Goal: Information Seeking & Learning: Check status

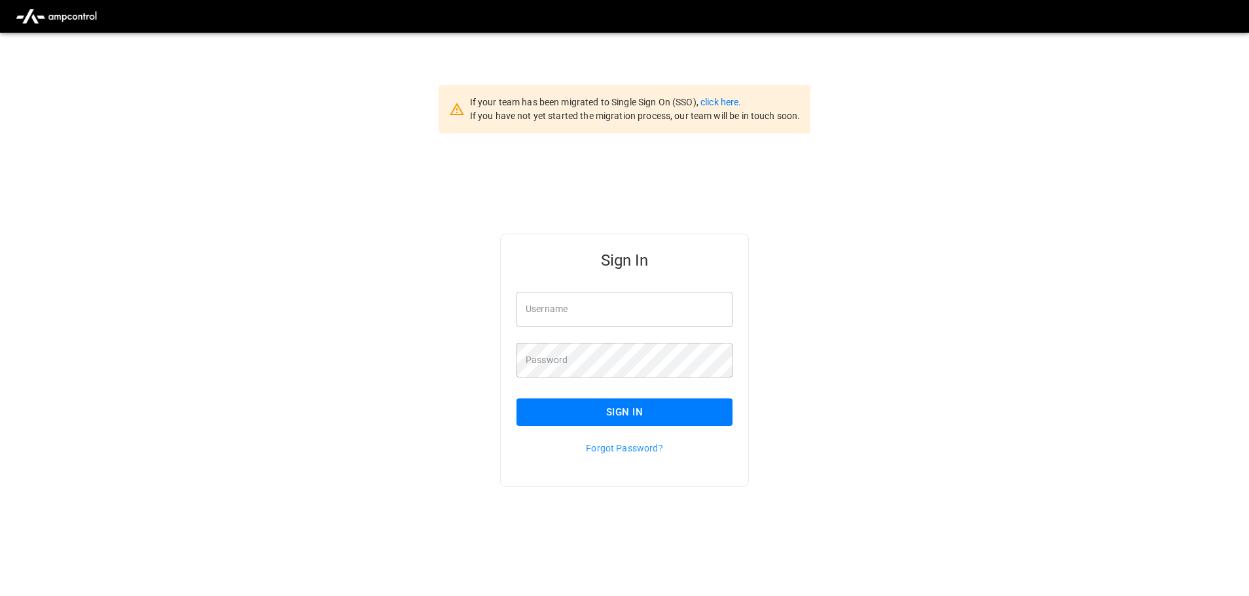
type input "**********"
click at [612, 414] on button "Sign In" at bounding box center [624, 412] width 216 height 27
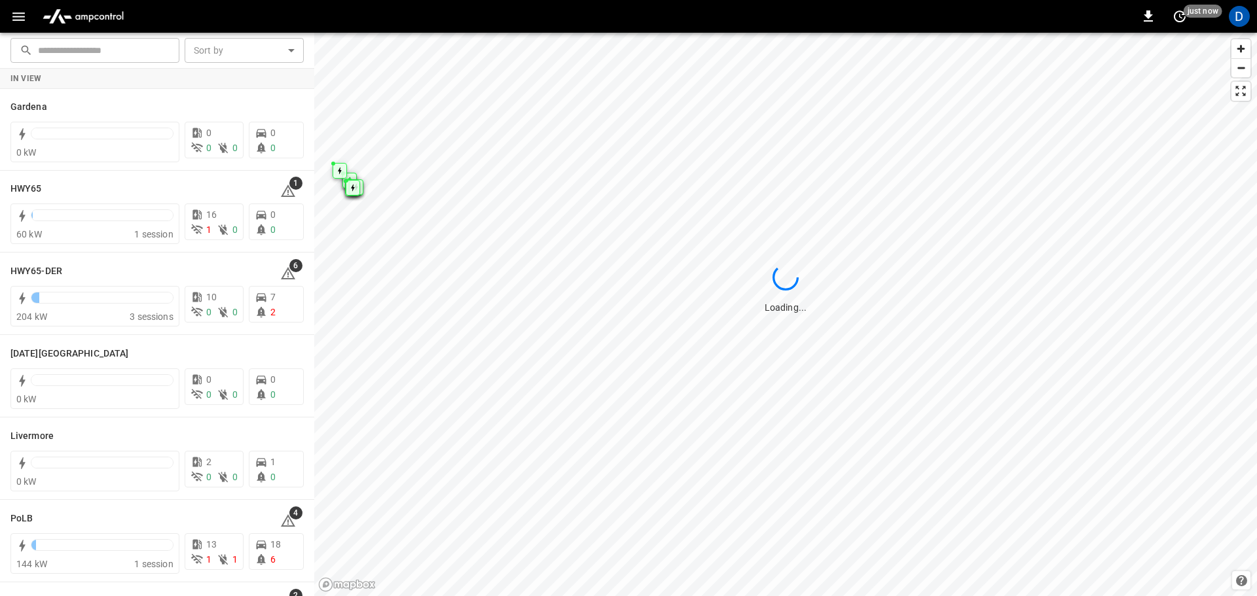
click at [25, 20] on icon "button" at bounding box center [18, 17] width 16 height 16
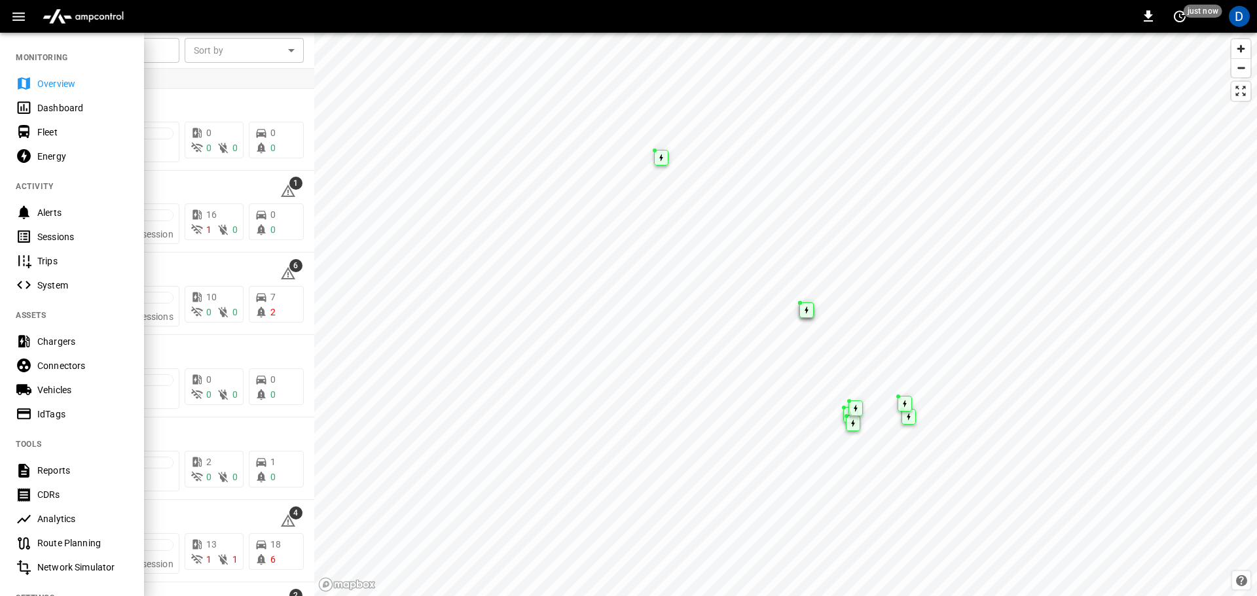
click at [425, 142] on div at bounding box center [628, 298] width 1257 height 596
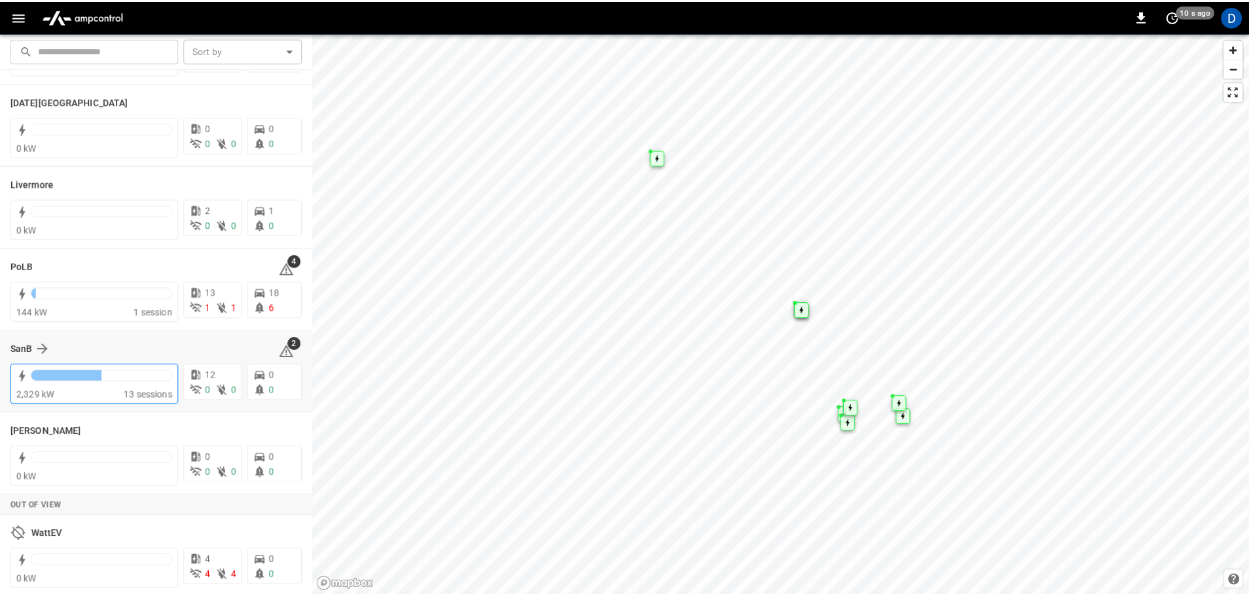
scroll to position [254, 0]
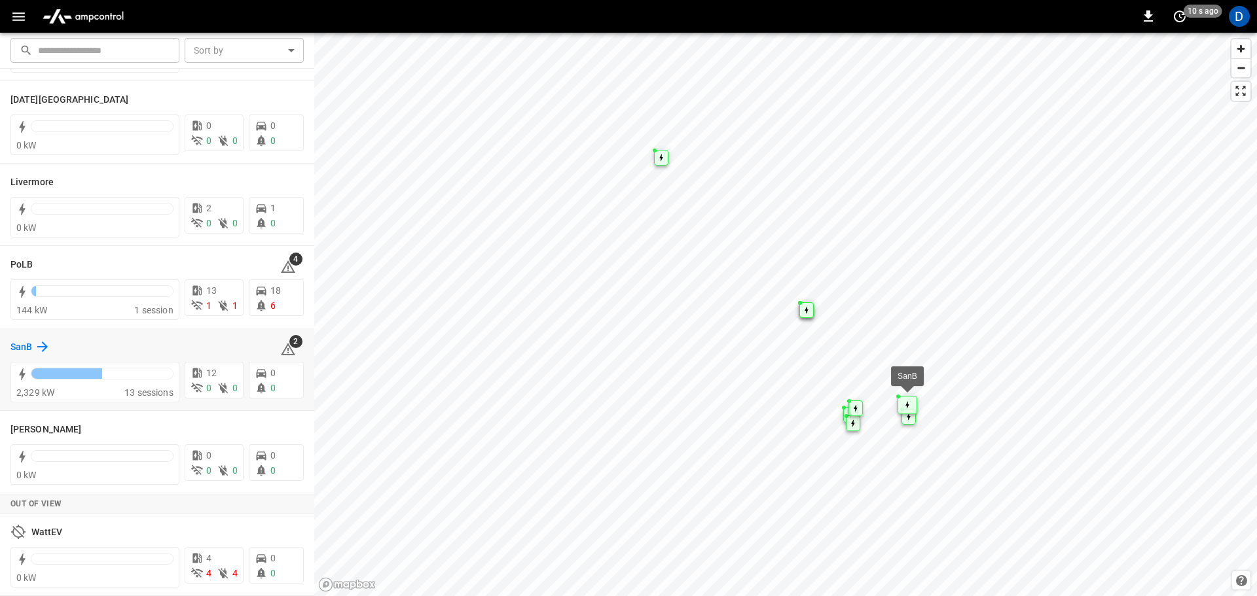
click at [31, 349] on h6 "SanB" at bounding box center [21, 347] width 22 height 14
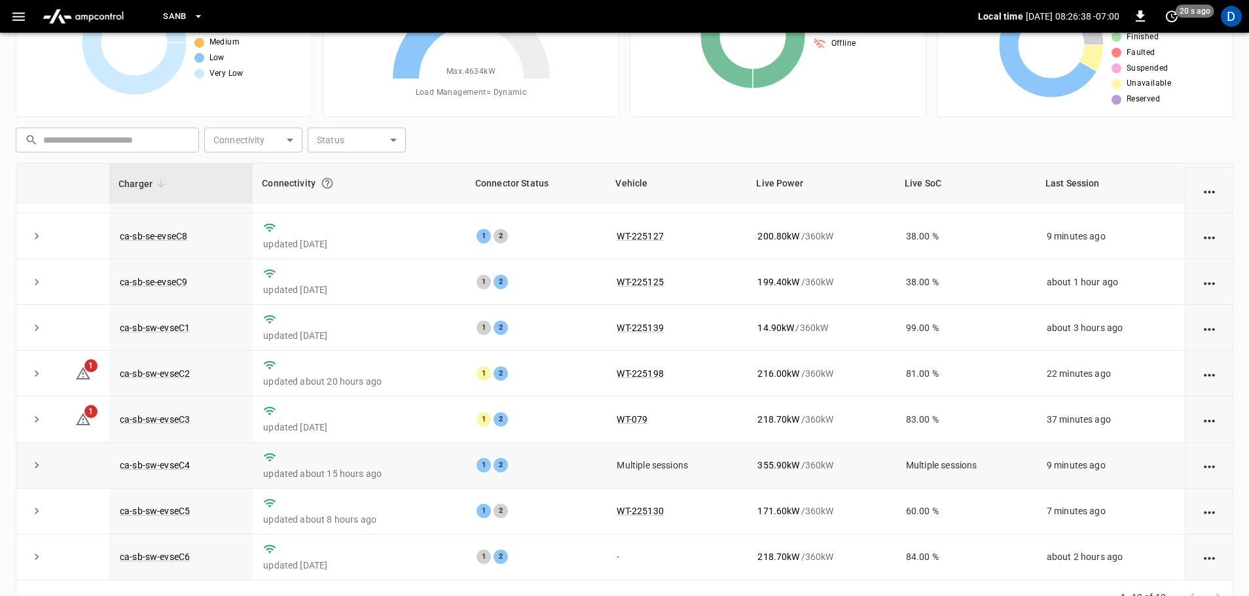
scroll to position [131, 0]
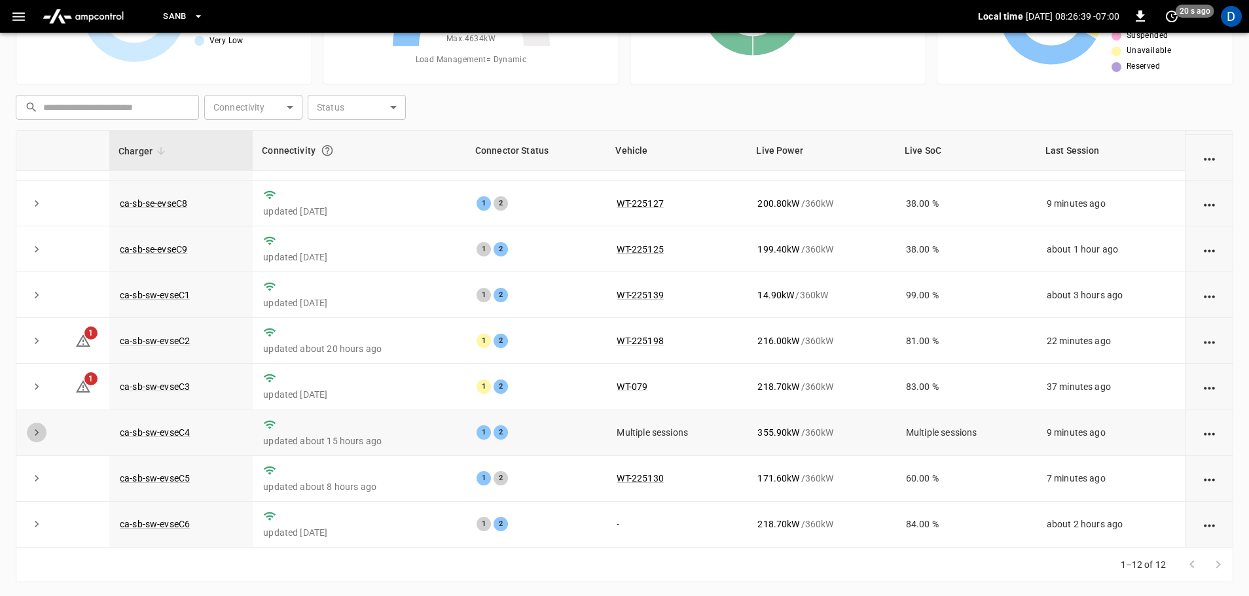
click at [38, 436] on icon "expand row" at bounding box center [36, 432] width 13 height 13
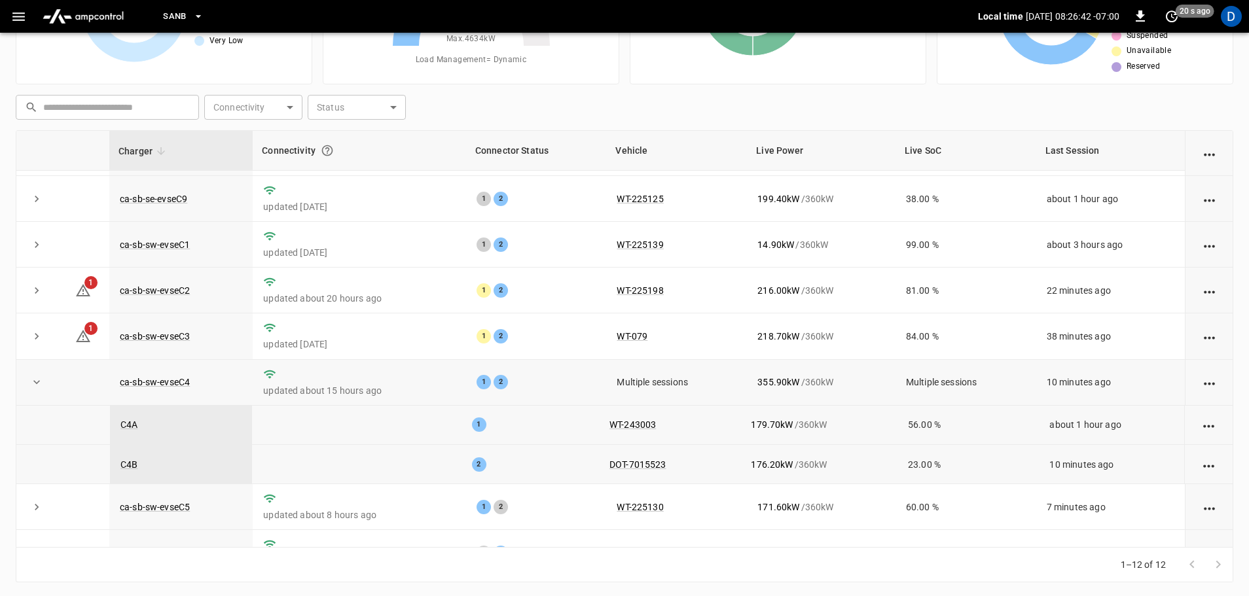
scroll to position [247, 0]
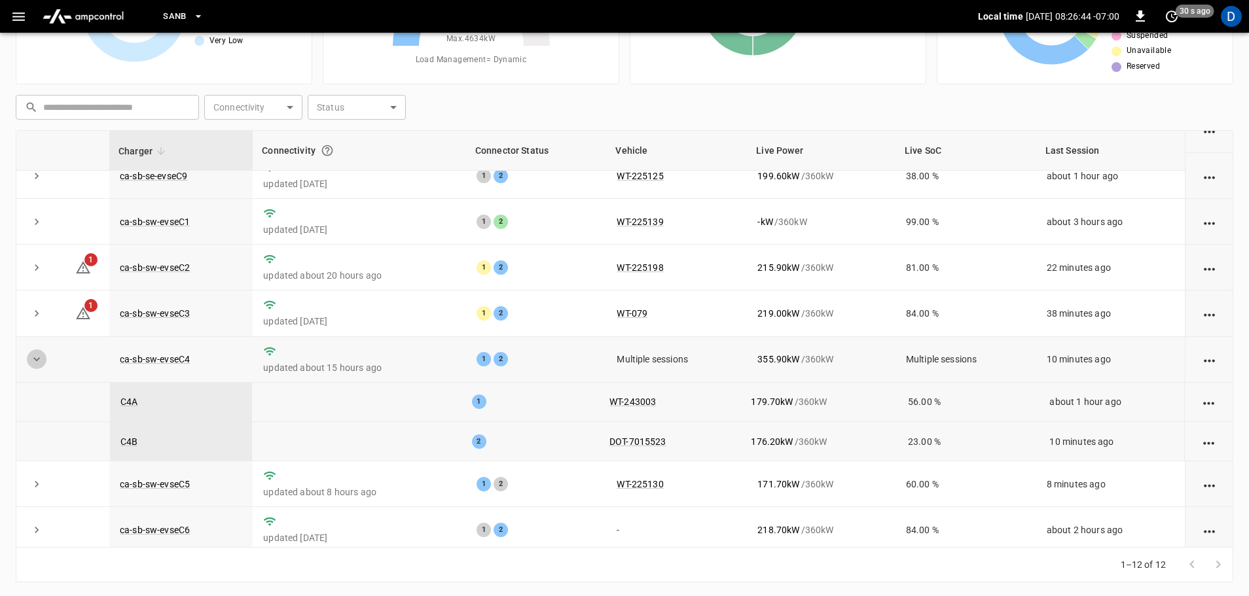
click at [39, 366] on icon "expand row" at bounding box center [36, 359] width 13 height 13
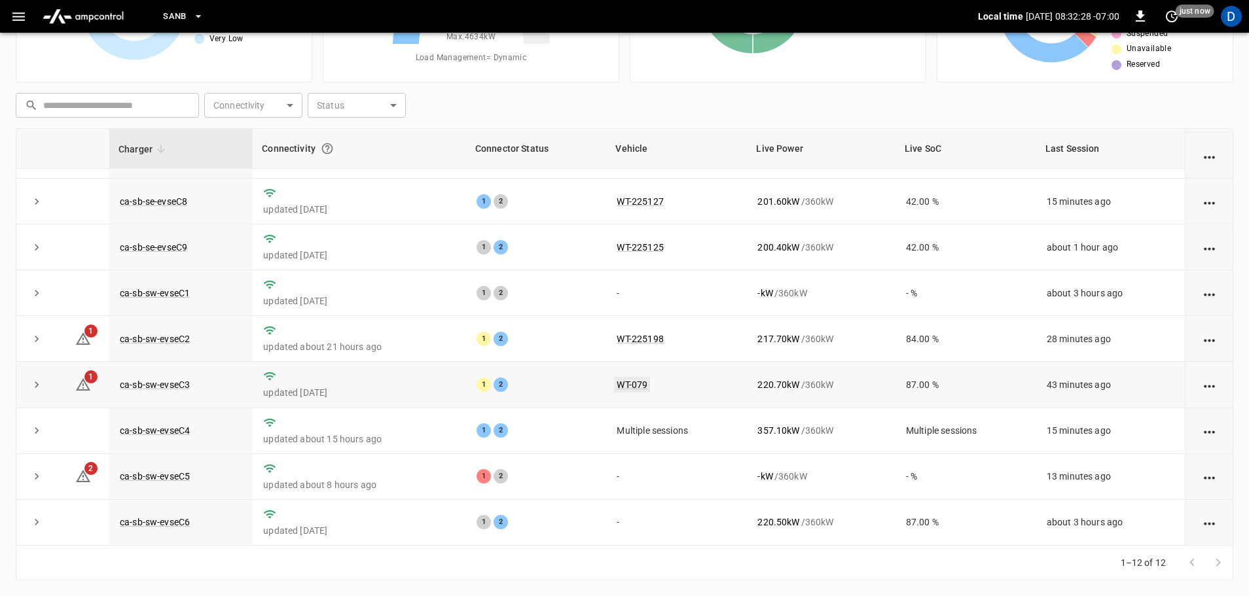
scroll to position [181, 0]
click at [41, 522] on icon "expand row" at bounding box center [36, 522] width 13 height 13
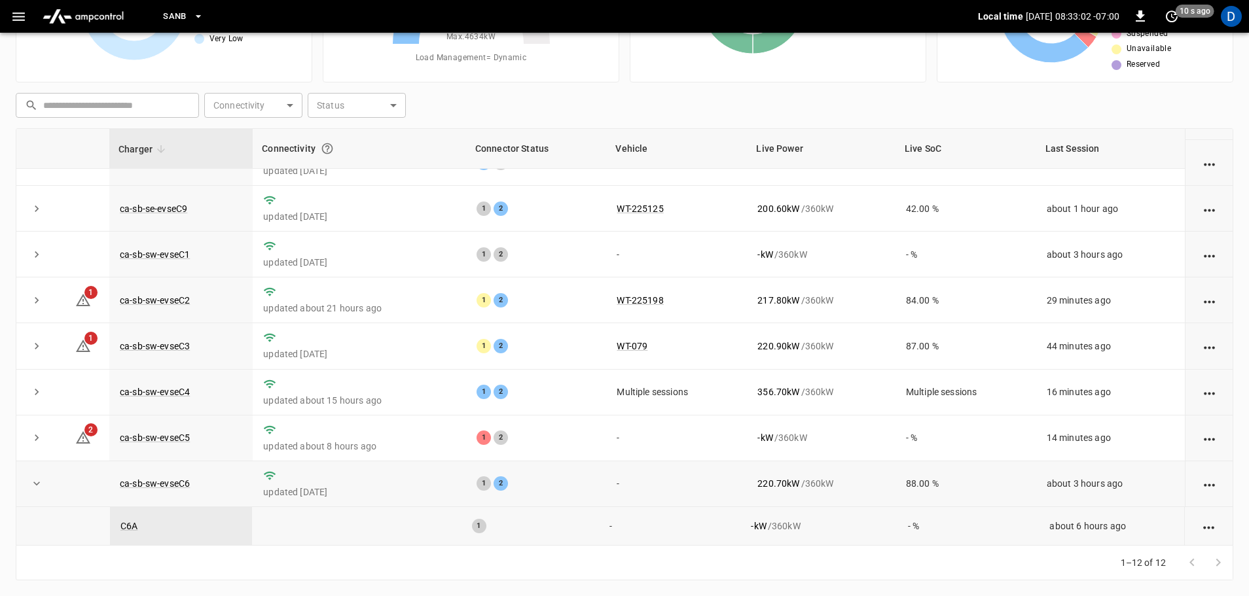
scroll to position [261, 0]
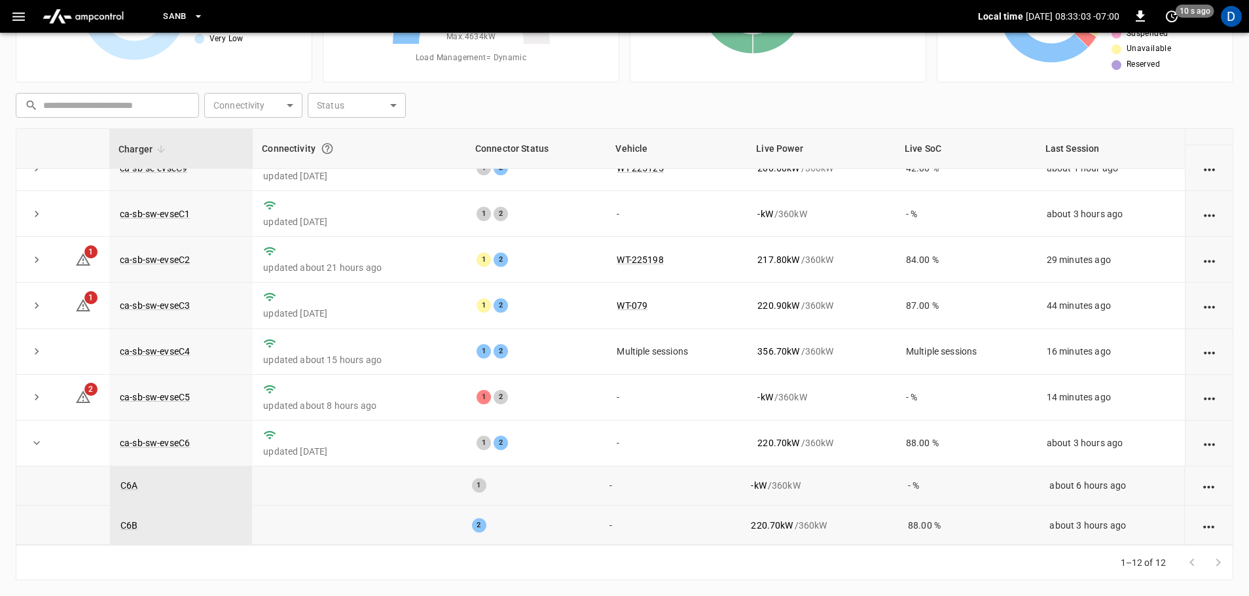
click at [35, 442] on icon "expand row" at bounding box center [36, 443] width 13 height 13
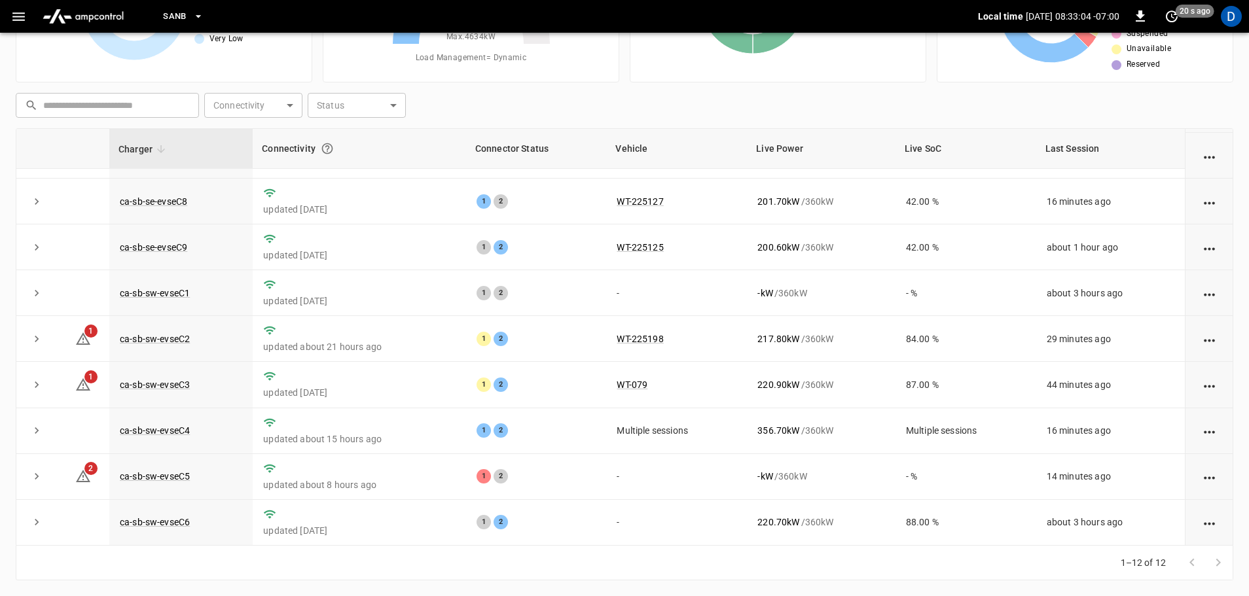
scroll to position [181, 0]
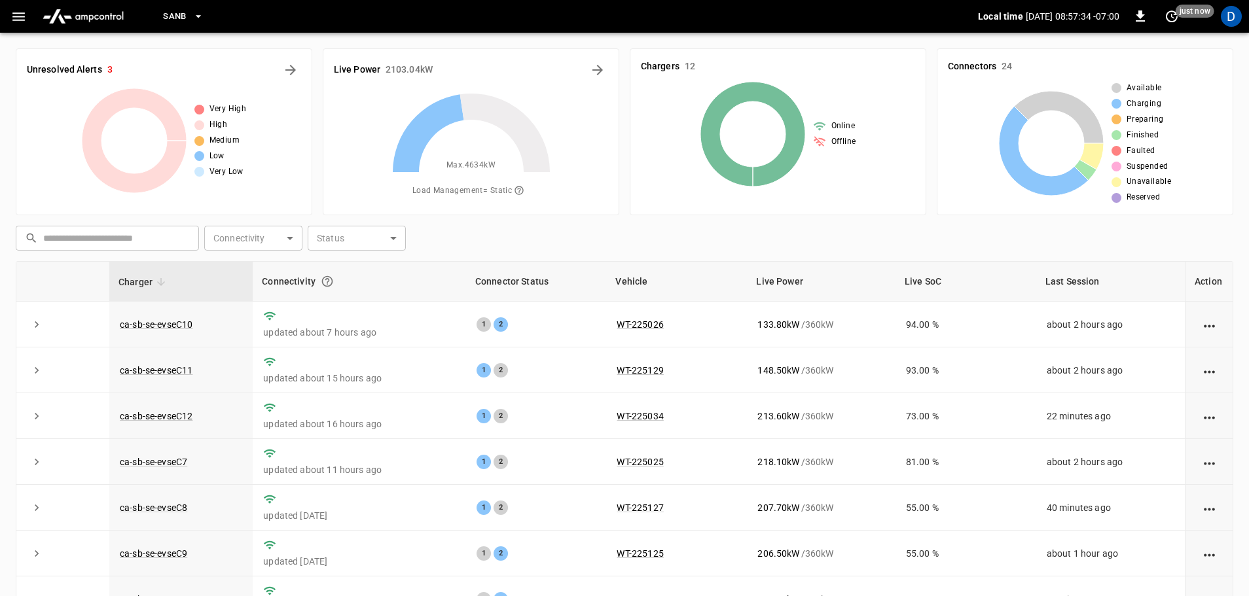
click at [861, 243] on div "​ ​ Connectivity ​ Connectivity Status ​ Status" at bounding box center [621, 236] width 1223 height 30
click at [657, 233] on div "​ ​ Connectivity ​ Connectivity Status ​ Status" at bounding box center [621, 236] width 1223 height 30
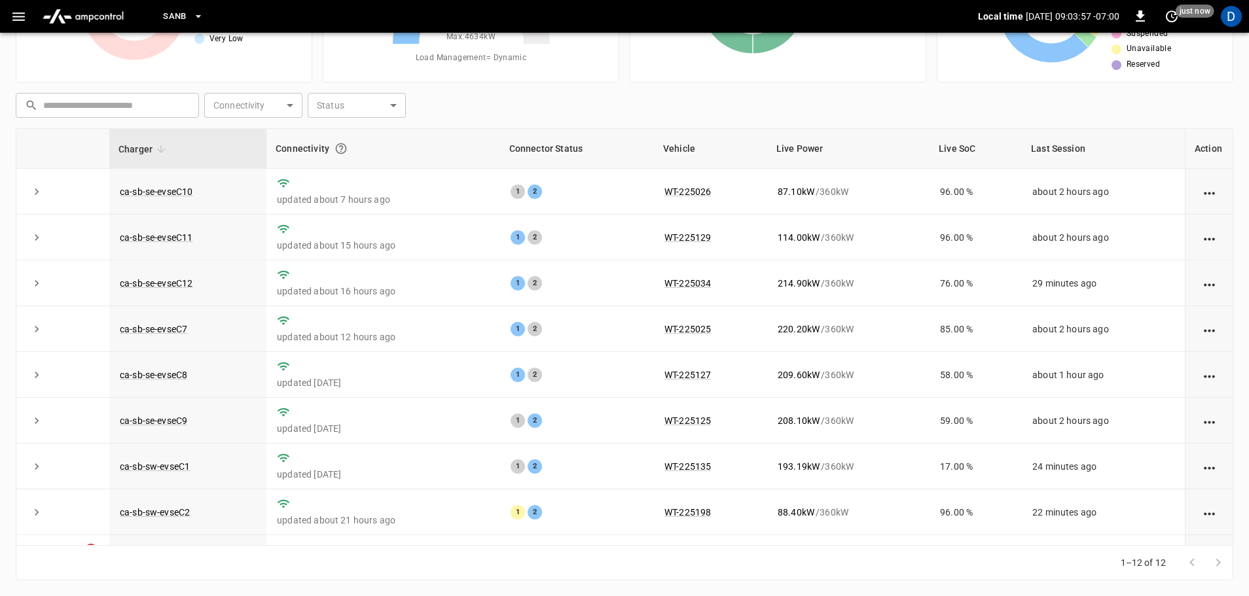
click at [171, 153] on th "Charger" at bounding box center [187, 149] width 157 height 40
click at [162, 148] on icon at bounding box center [161, 149] width 12 height 12
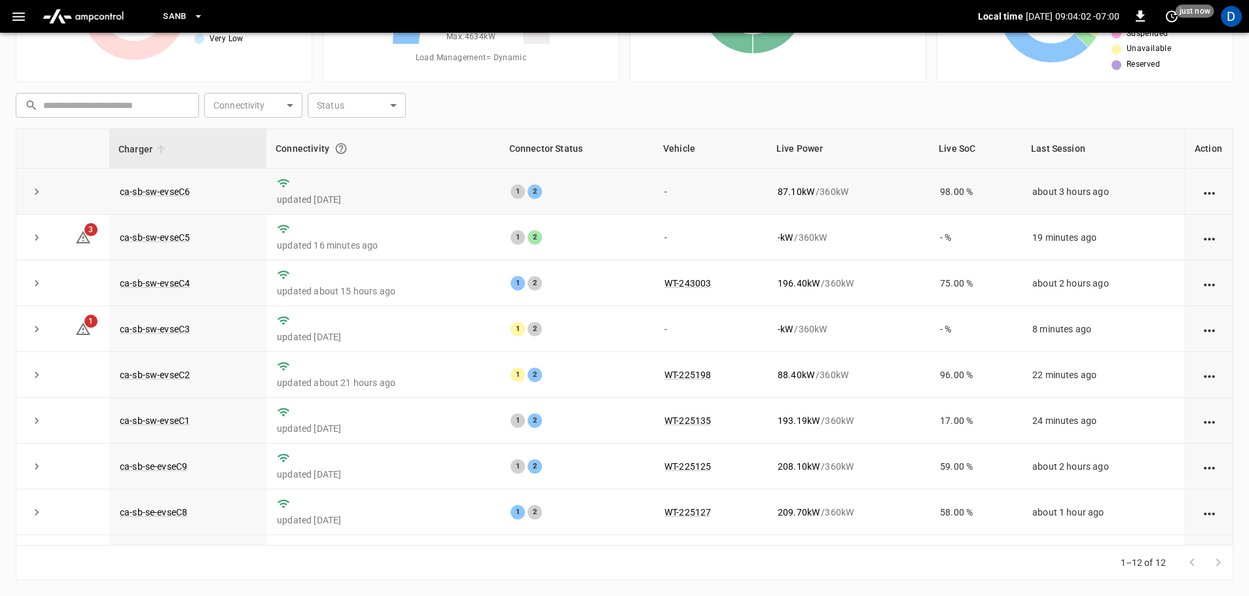
click at [36, 197] on icon "expand row" at bounding box center [36, 191] width 13 height 13
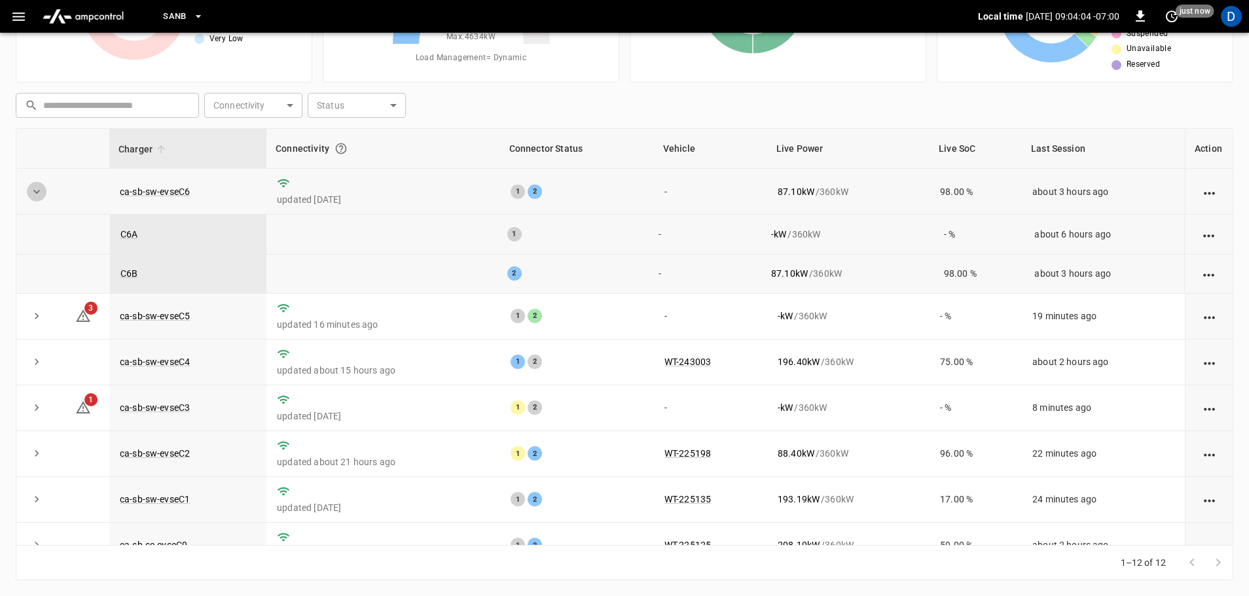
click at [37, 201] on button "expand row" at bounding box center [37, 192] width 20 height 20
